Goal: Navigation & Orientation: Find specific page/section

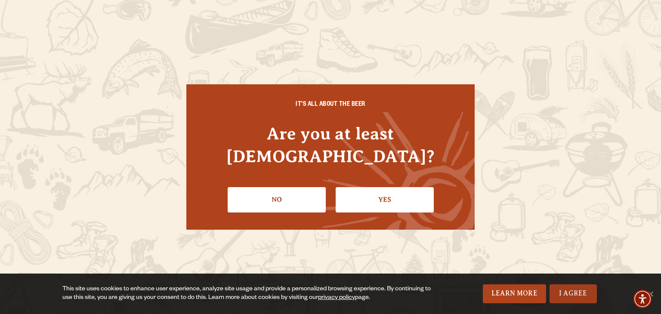
click at [585, 296] on link "I Agree" at bounding box center [572, 293] width 47 height 19
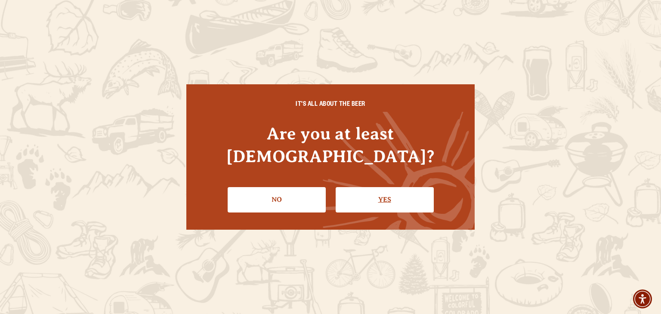
click at [407, 194] on link "Yes" at bounding box center [385, 199] width 98 height 25
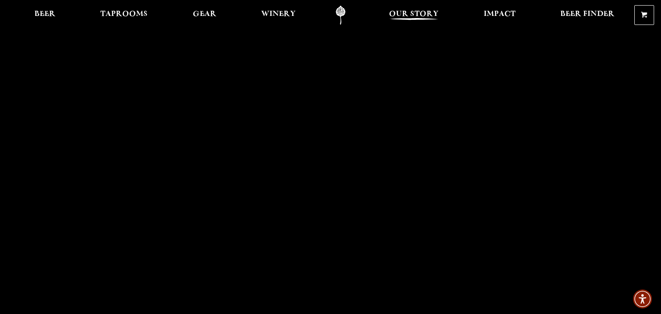
click at [426, 18] on span "Our Story" at bounding box center [413, 14] width 49 height 7
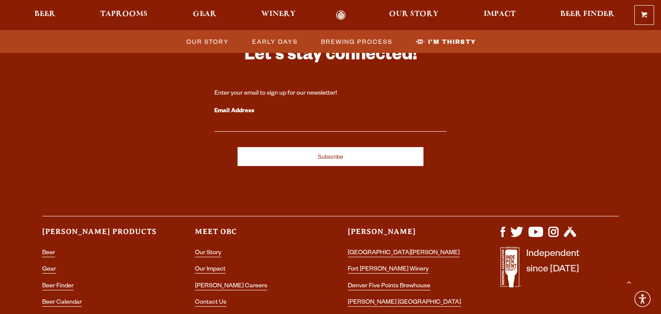
scroll to position [2920, 0]
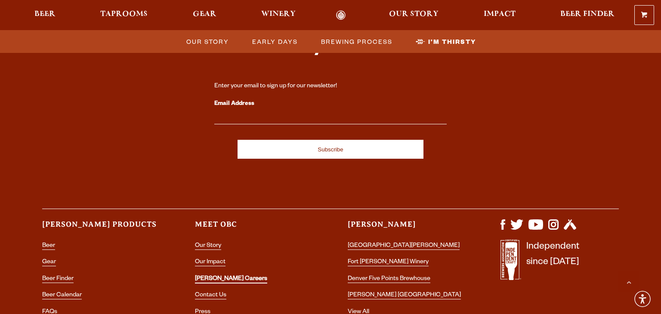
click at [221, 276] on link "[PERSON_NAME] Careers" at bounding box center [231, 280] width 72 height 8
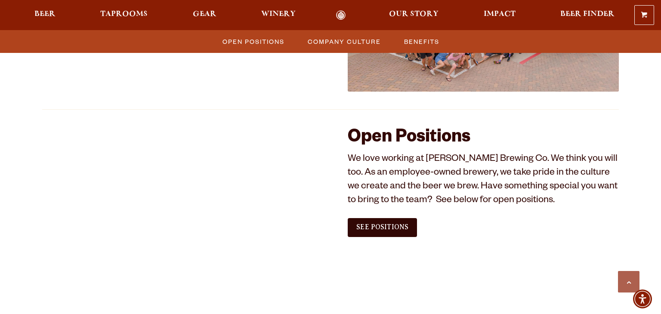
scroll to position [451, 0]
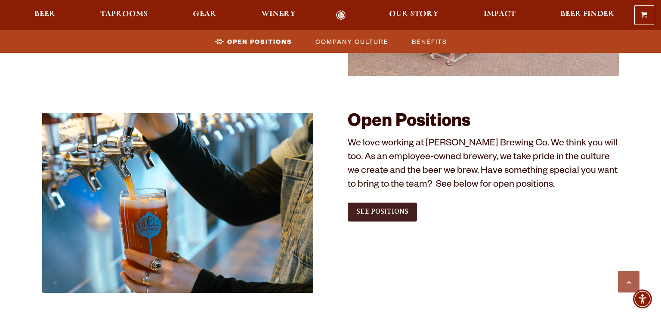
click at [397, 209] on span "See Positions" at bounding box center [382, 212] width 52 height 8
click at [382, 216] on link "See Positions" at bounding box center [382, 212] width 69 height 19
